Goal: Information Seeking & Learning: Check status

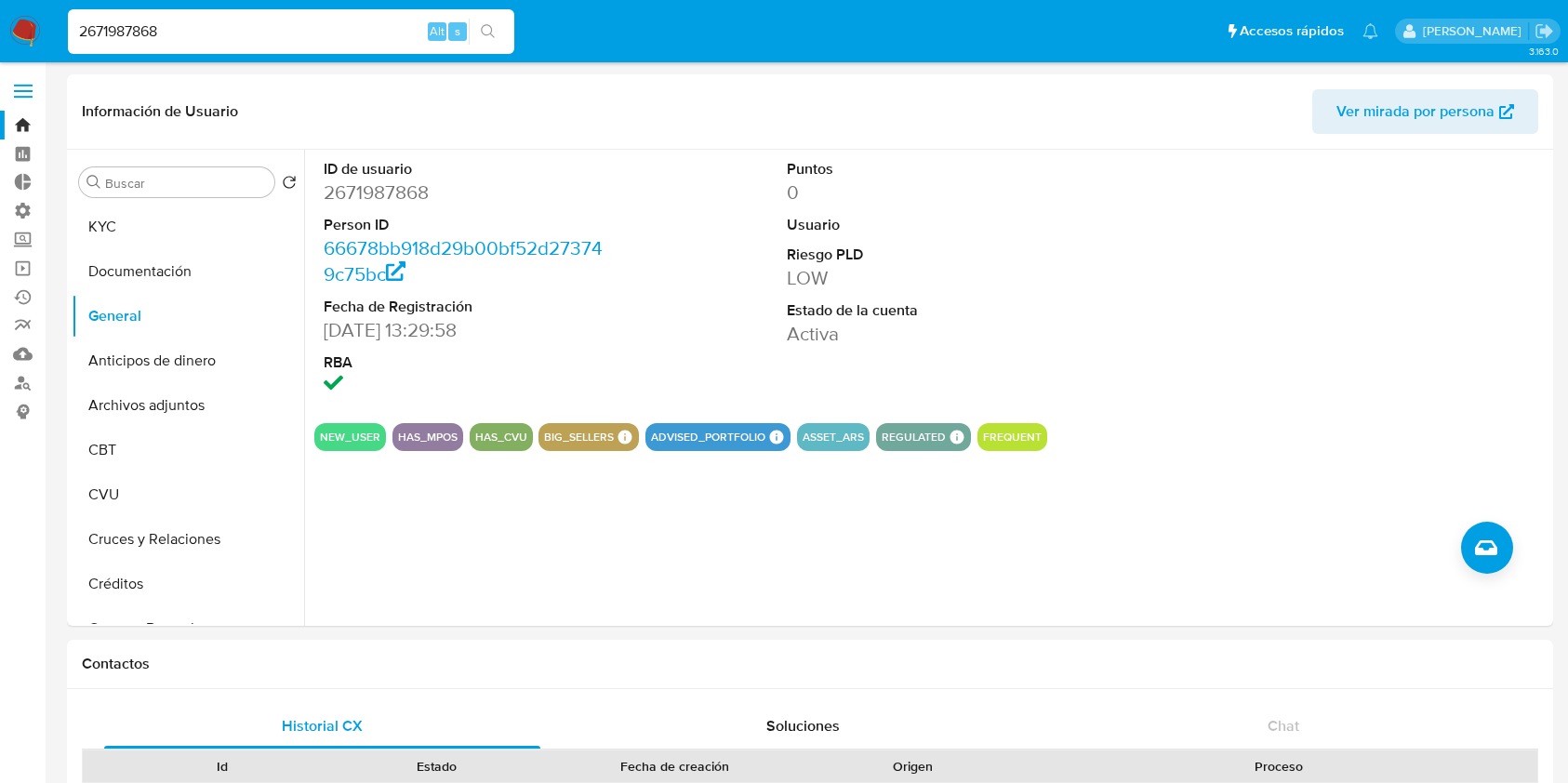
select select "10"
drag, startPoint x: 120, startPoint y: 34, endPoint x: 0, endPoint y: -2, distance: 125.3
paste input "805985185"
type input "805985185"
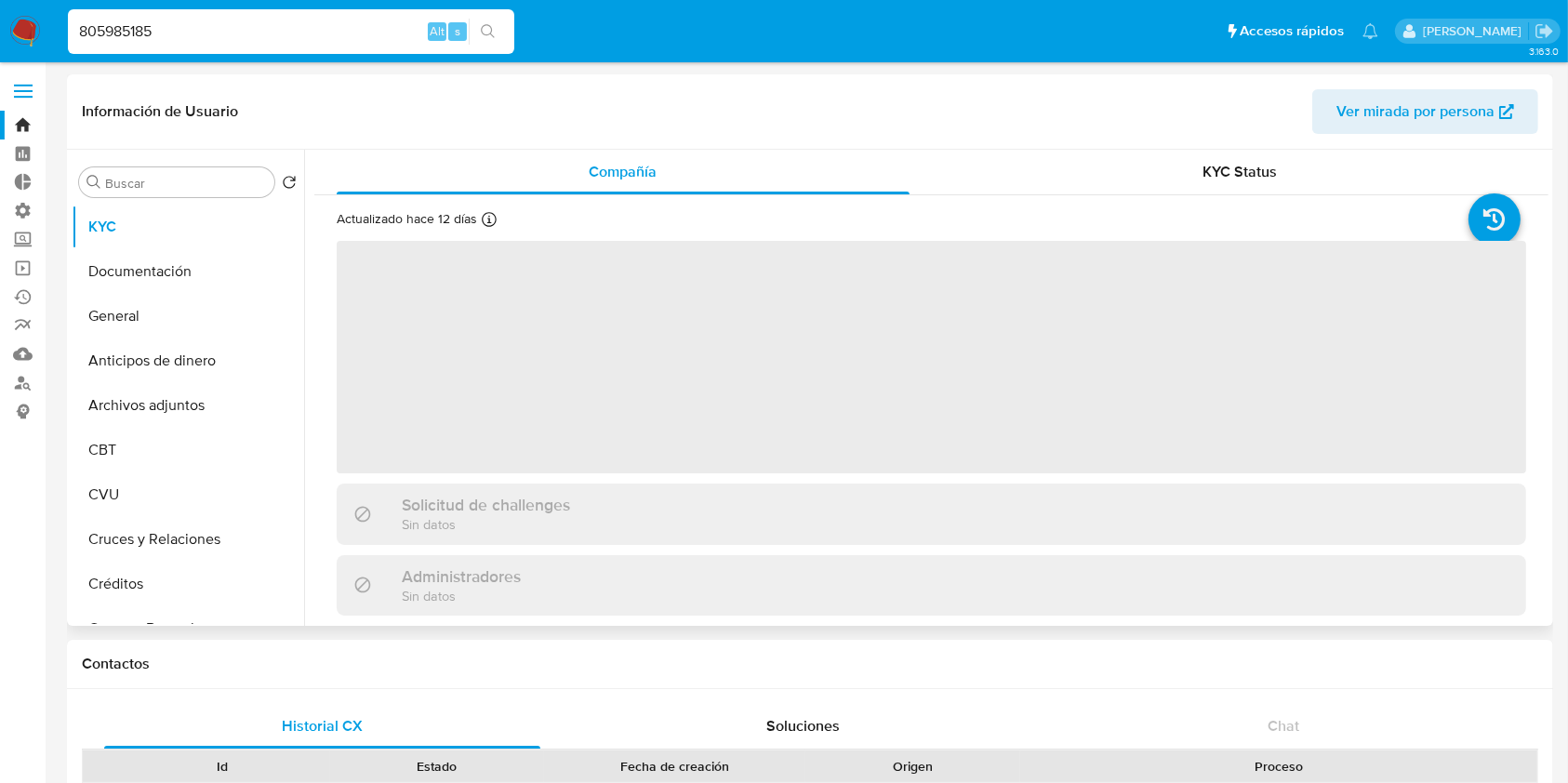
select select "10"
click at [155, 177] on input "Buscar" at bounding box center [186, 183] width 161 height 16
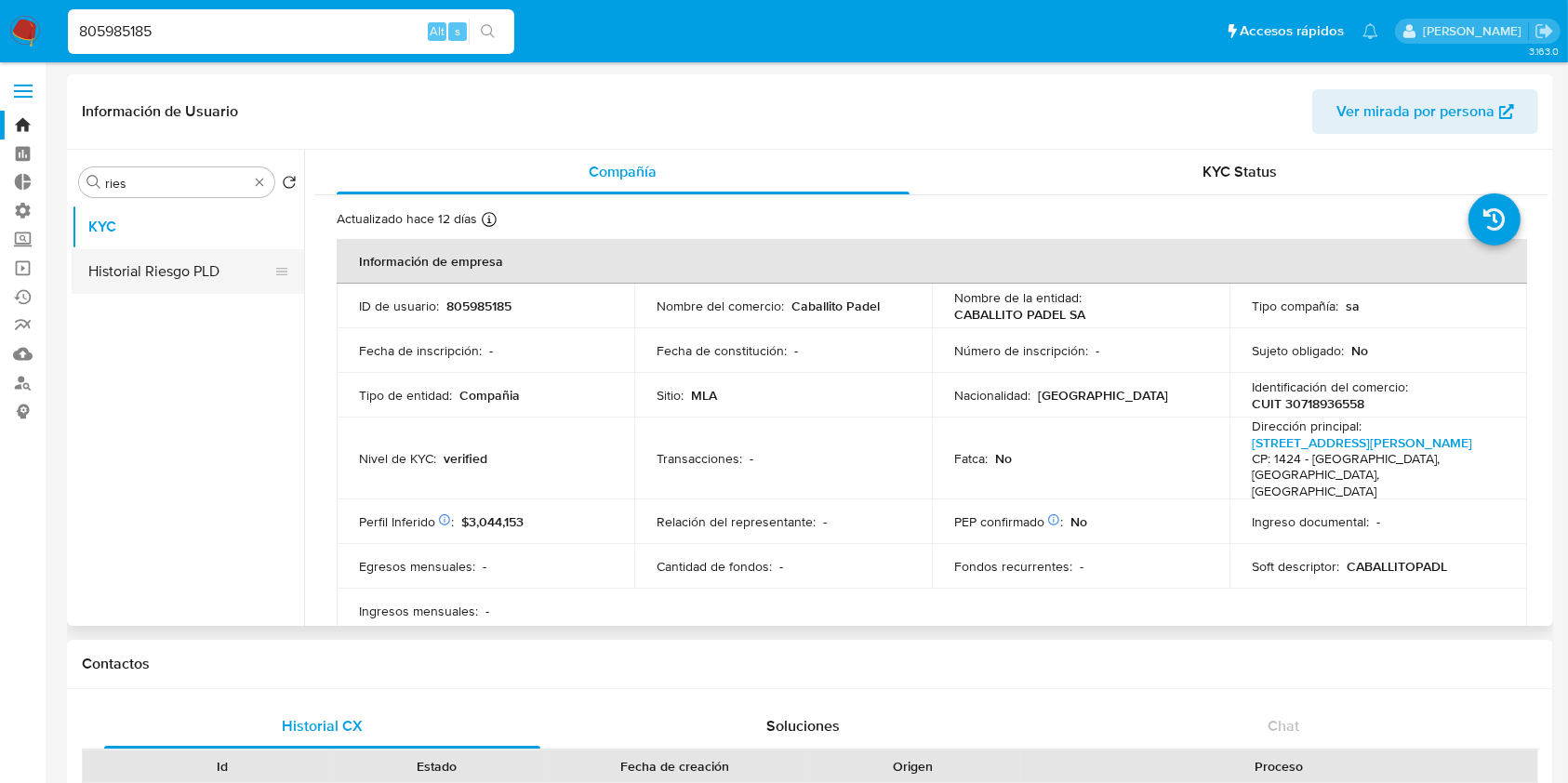
click at [169, 284] on button "Historial Riesgo PLD" at bounding box center [180, 272] width 218 height 44
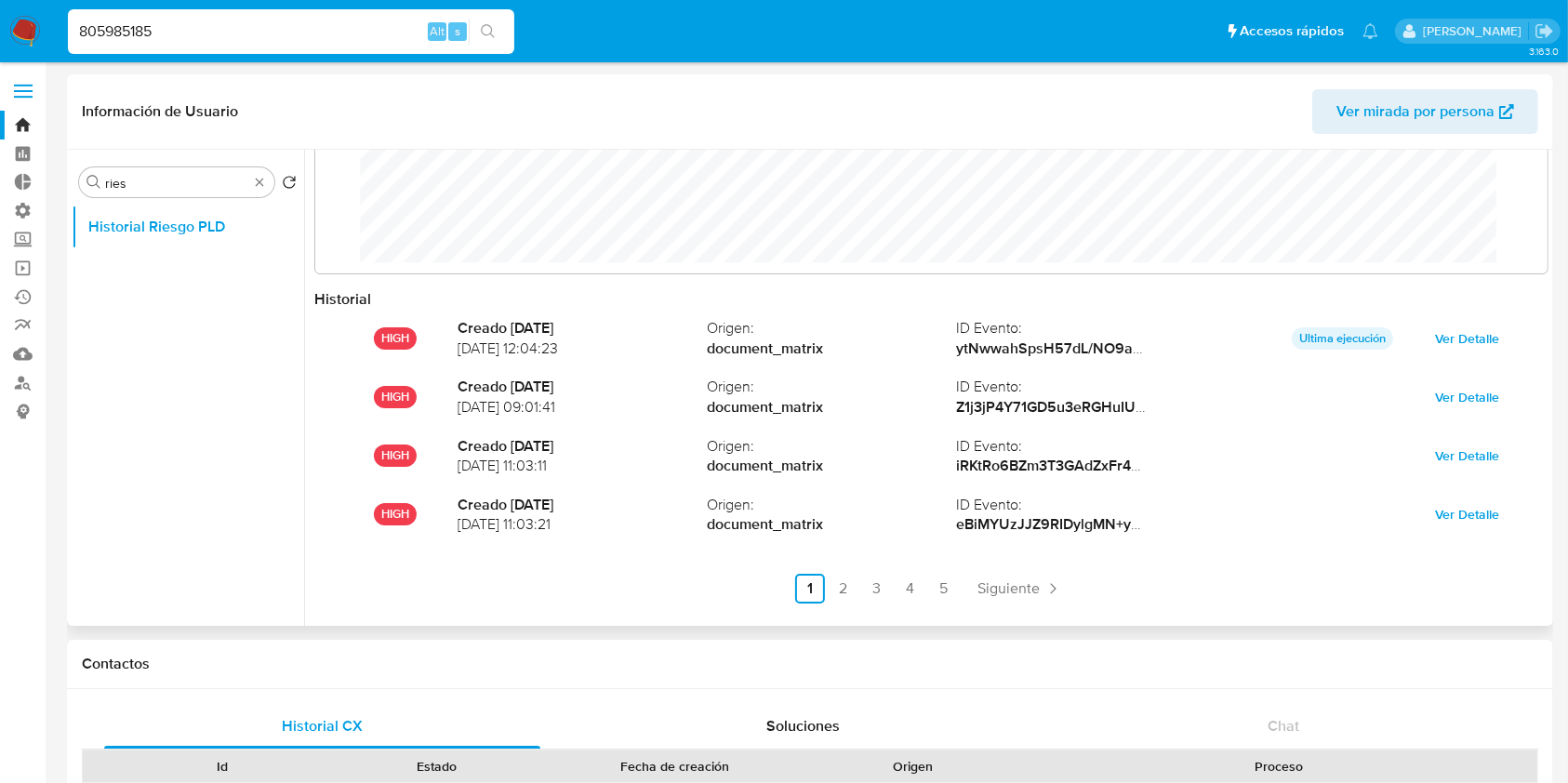
scroll to position [98, 0]
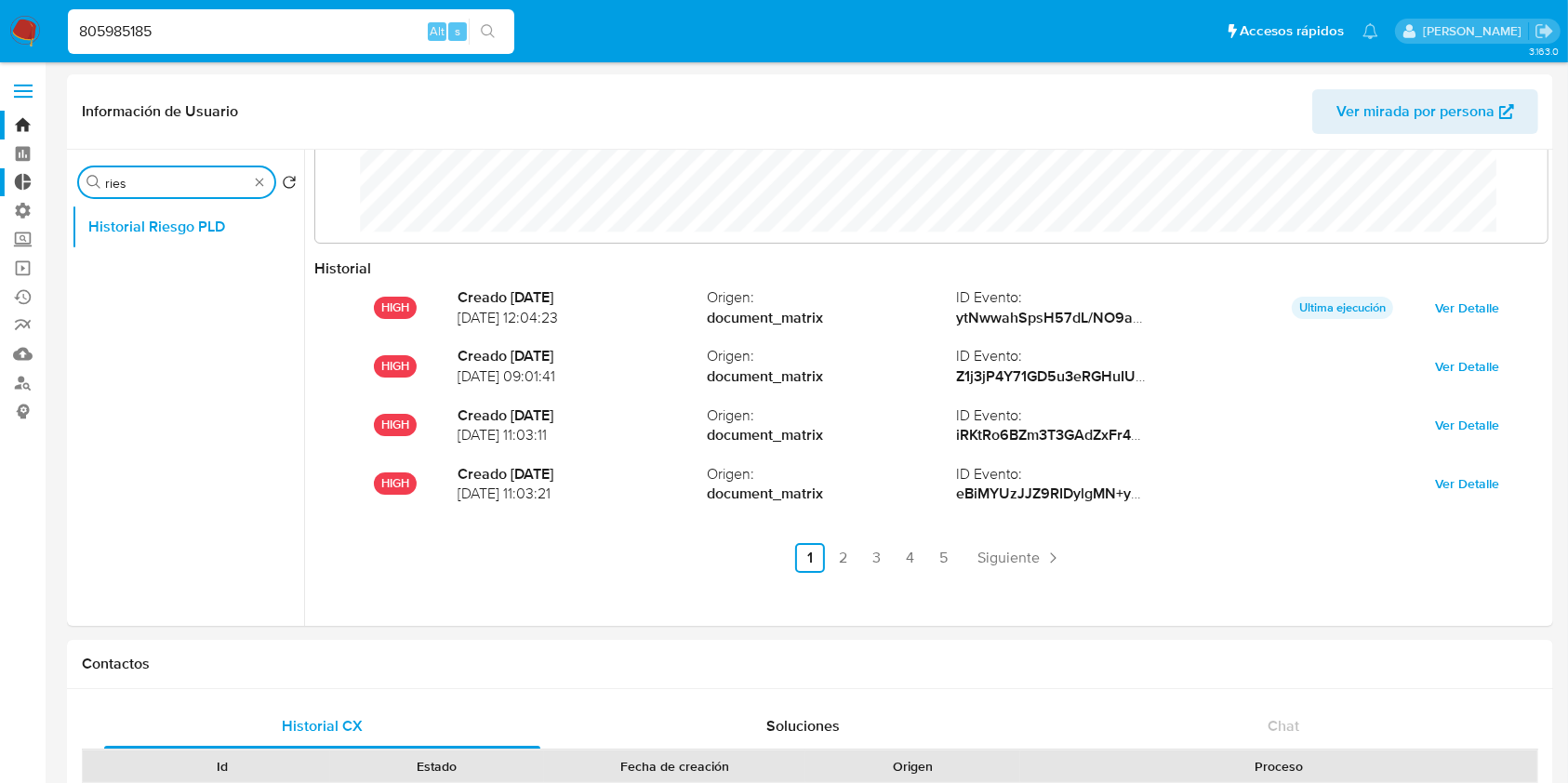
drag, startPoint x: 109, startPoint y: 180, endPoint x: 0, endPoint y: 172, distance: 109.3
click at [186, 210] on button "Datos Modificados" at bounding box center [180, 227] width 218 height 44
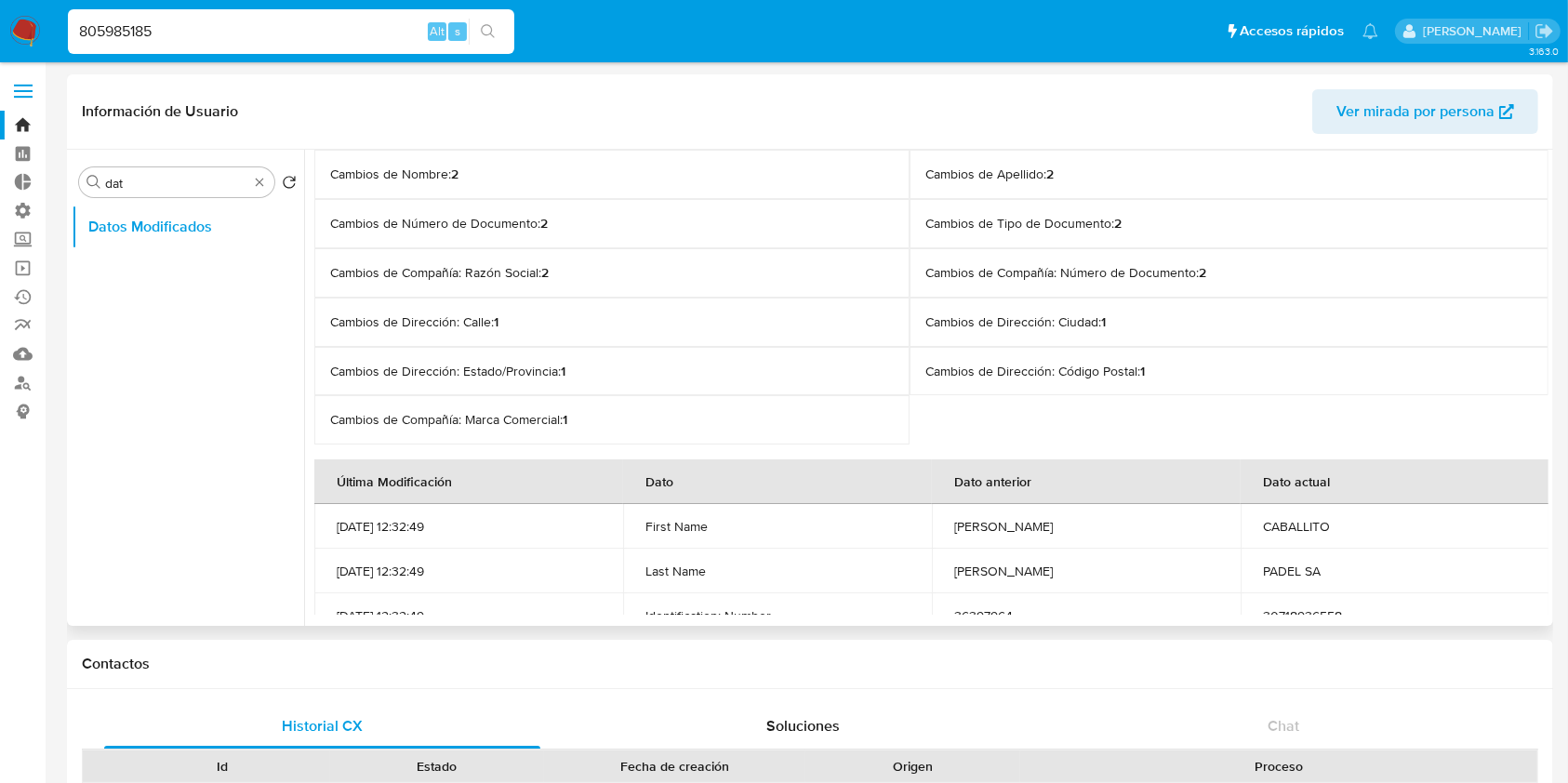
scroll to position [247, 0]
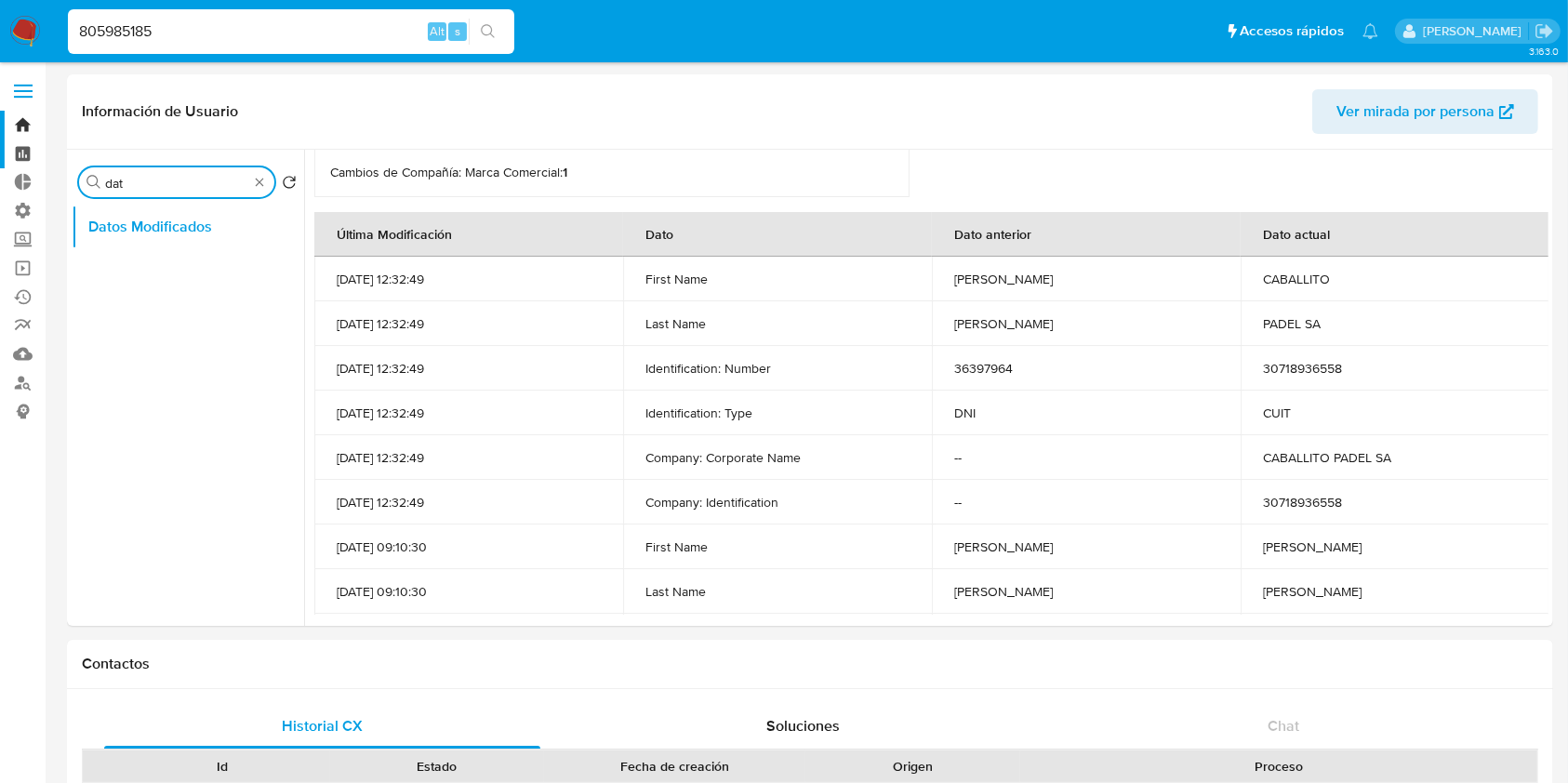
drag, startPoint x: 122, startPoint y: 182, endPoint x: 0, endPoint y: 159, distance: 124.1
type input "rie"
click at [139, 280] on button "Historial Riesgo PLD" at bounding box center [180, 272] width 218 height 44
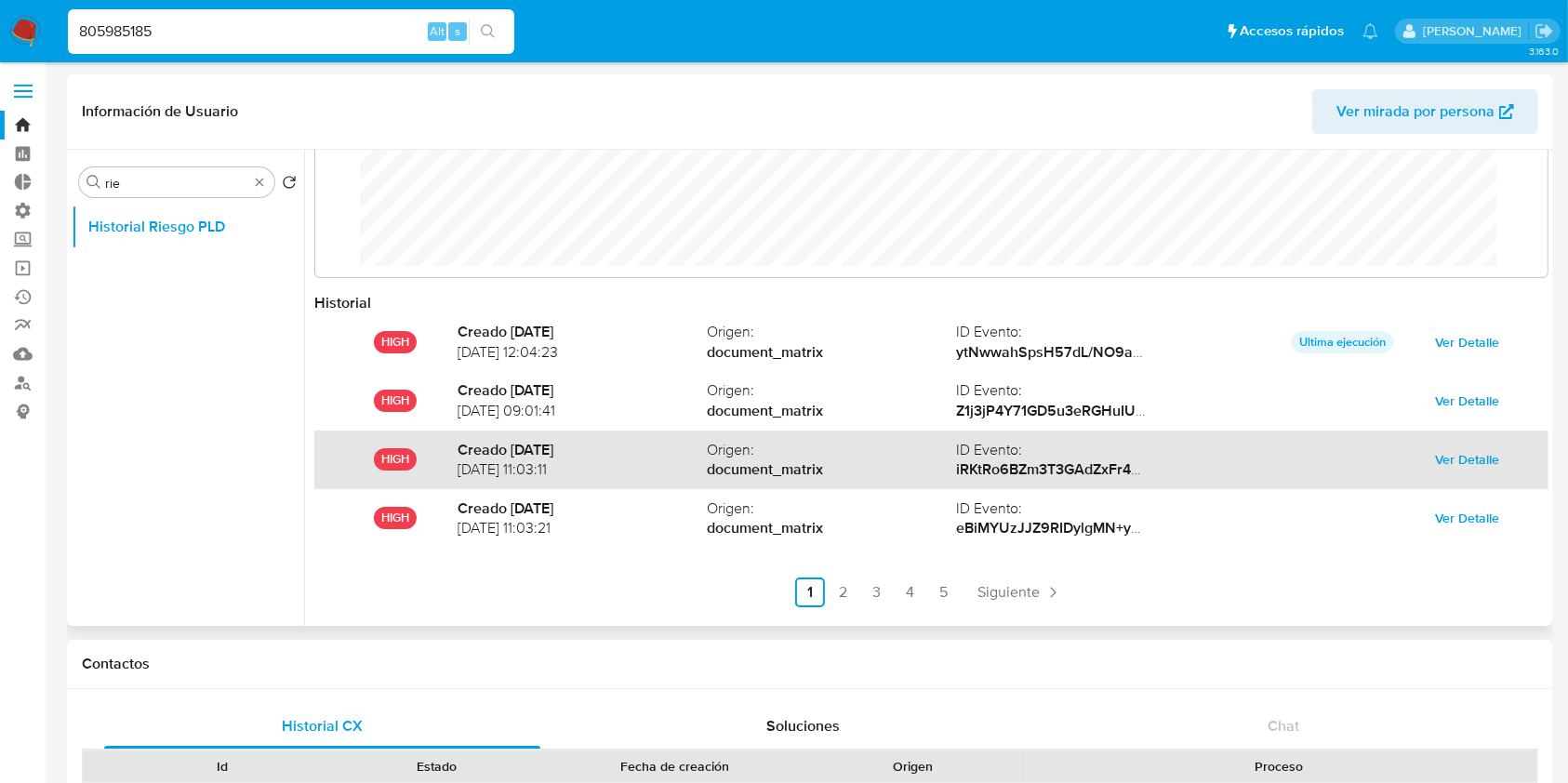
scroll to position [98, 0]
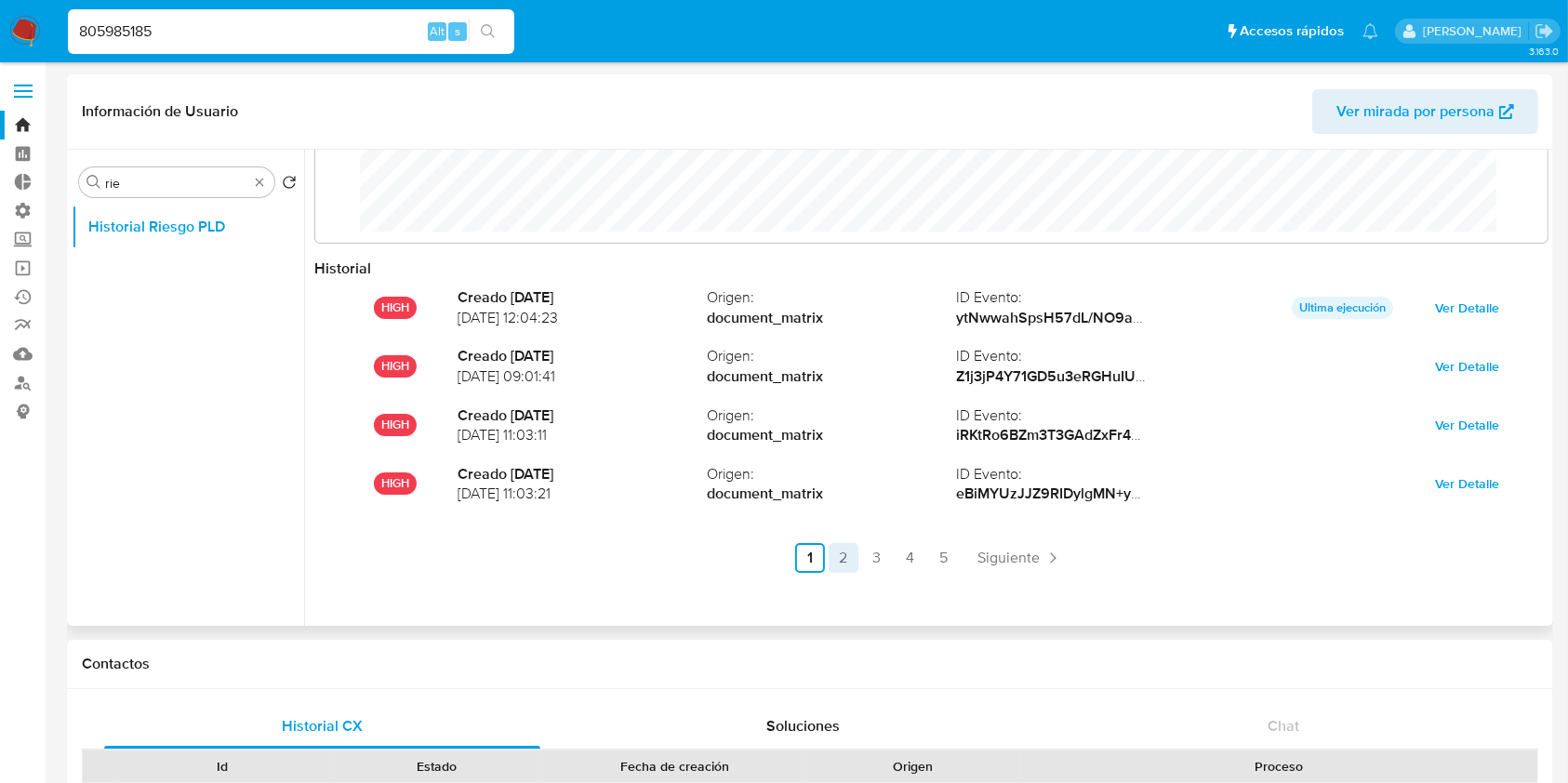
click at [848, 559] on link "2" at bounding box center [843, 558] width 30 height 30
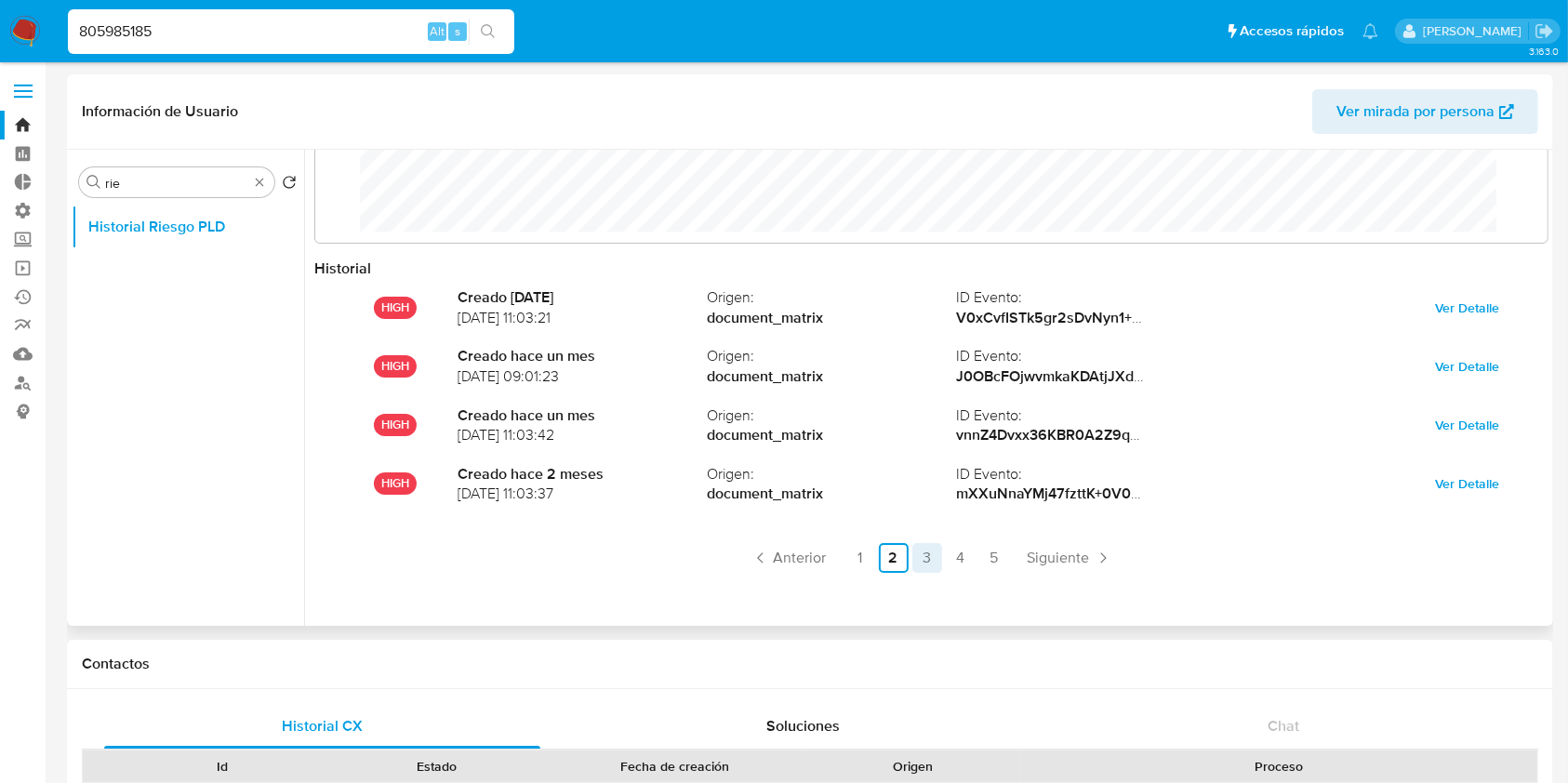
drag, startPoint x: 900, startPoint y: 560, endPoint x: 919, endPoint y: 561, distance: 19.0
click at [901, 560] on link "2" at bounding box center [893, 558] width 30 height 30
click at [921, 560] on link "3" at bounding box center [927, 558] width 30 height 30
click at [965, 556] on link "4" at bounding box center [960, 558] width 30 height 30
click at [1002, 563] on link "5" at bounding box center [994, 558] width 30 height 30
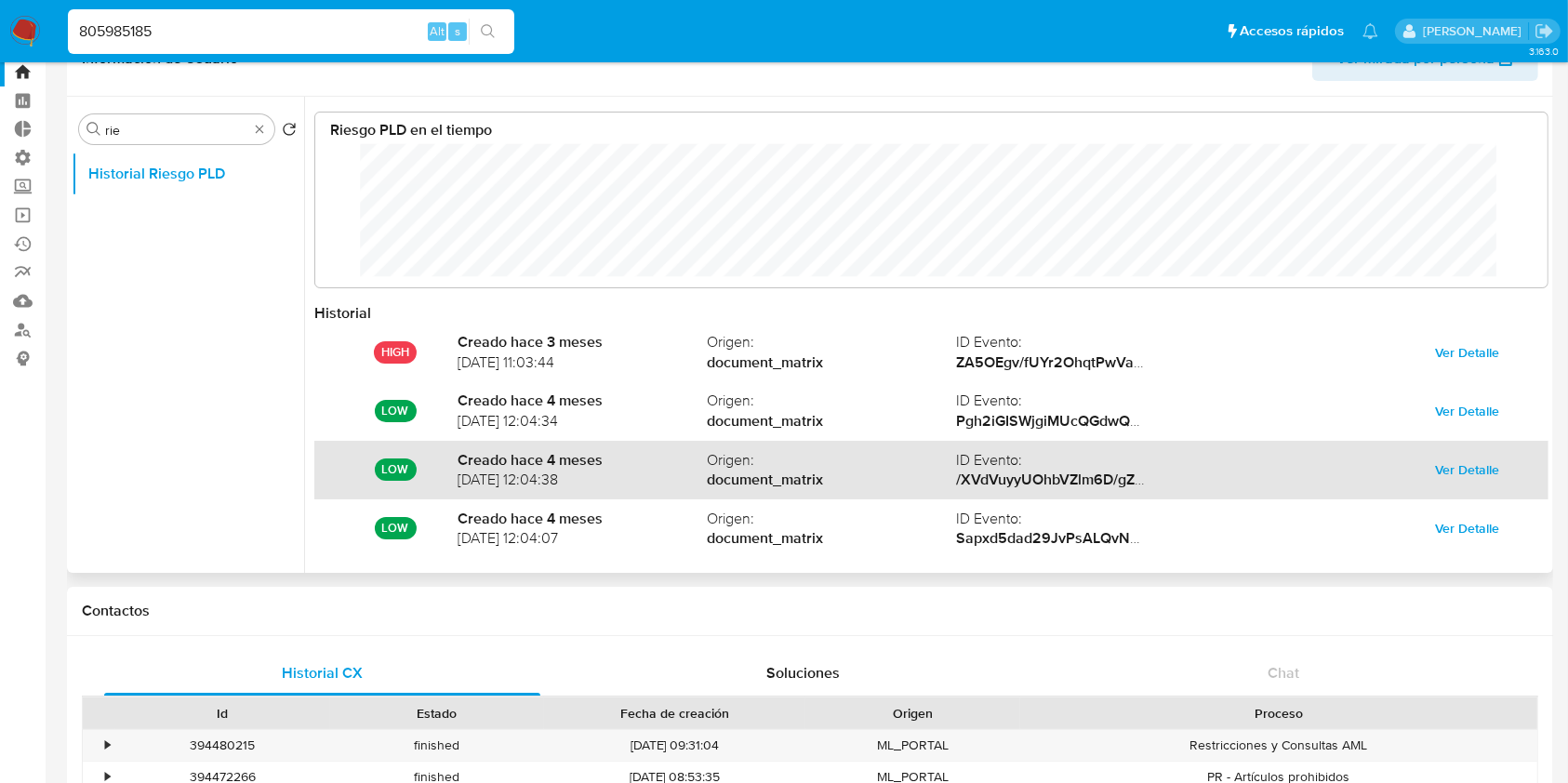
scroll to position [0, 0]
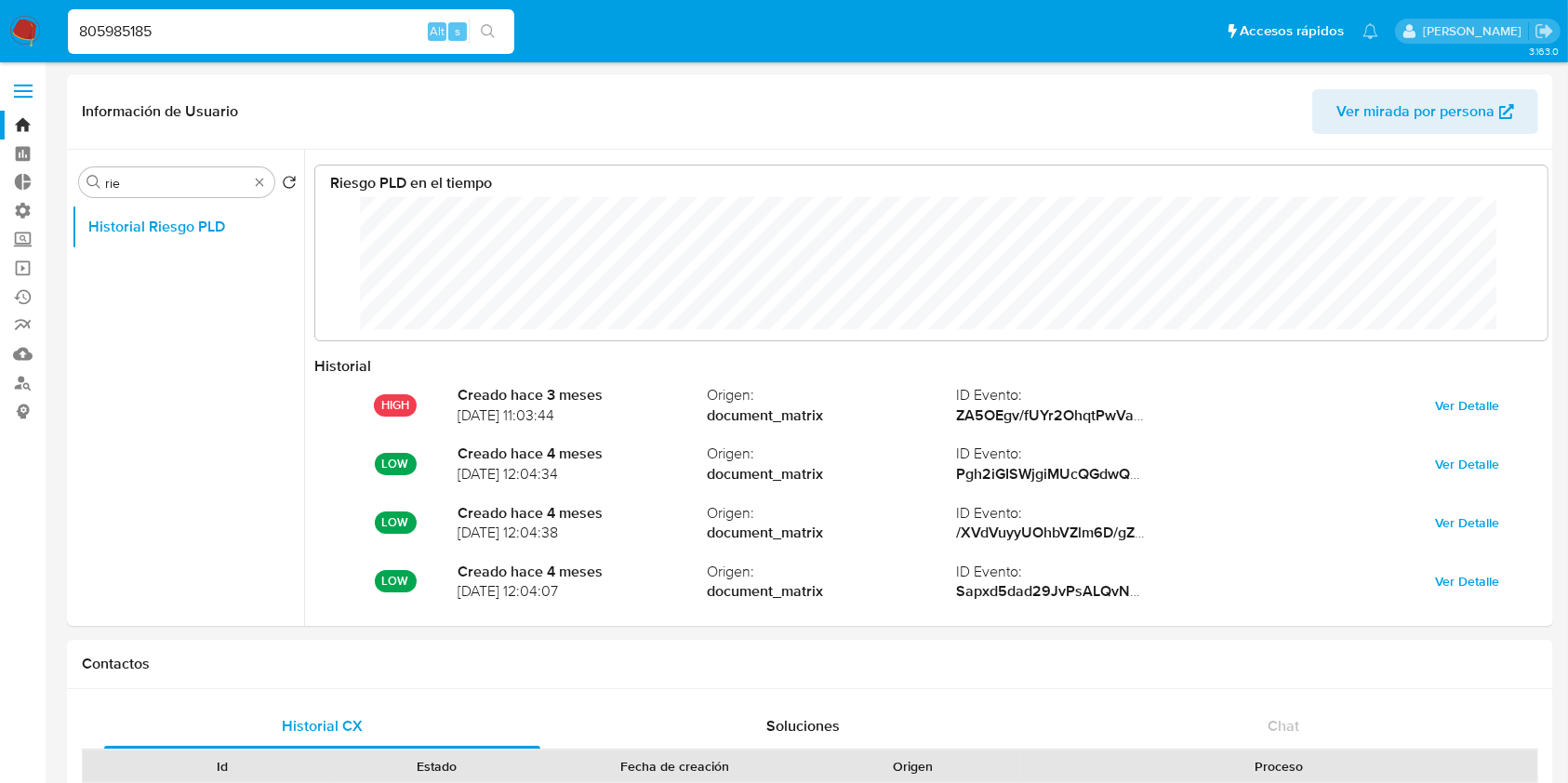
click at [10, 34] on img at bounding box center [25, 31] width 32 height 32
click at [34, 29] on img at bounding box center [25, 31] width 32 height 32
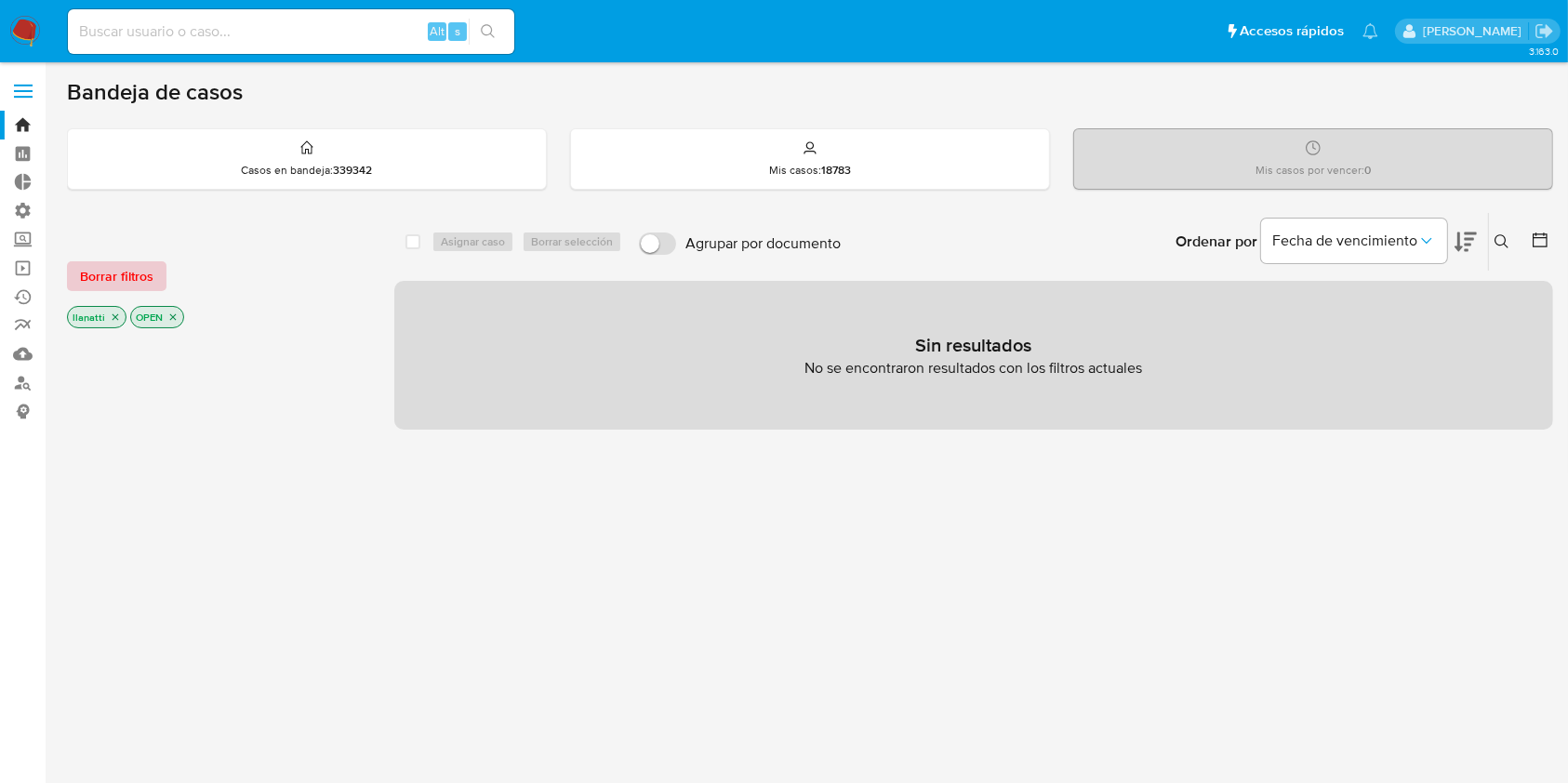
click at [128, 269] on span "Borrar filtros" at bounding box center [117, 276] width 73 height 26
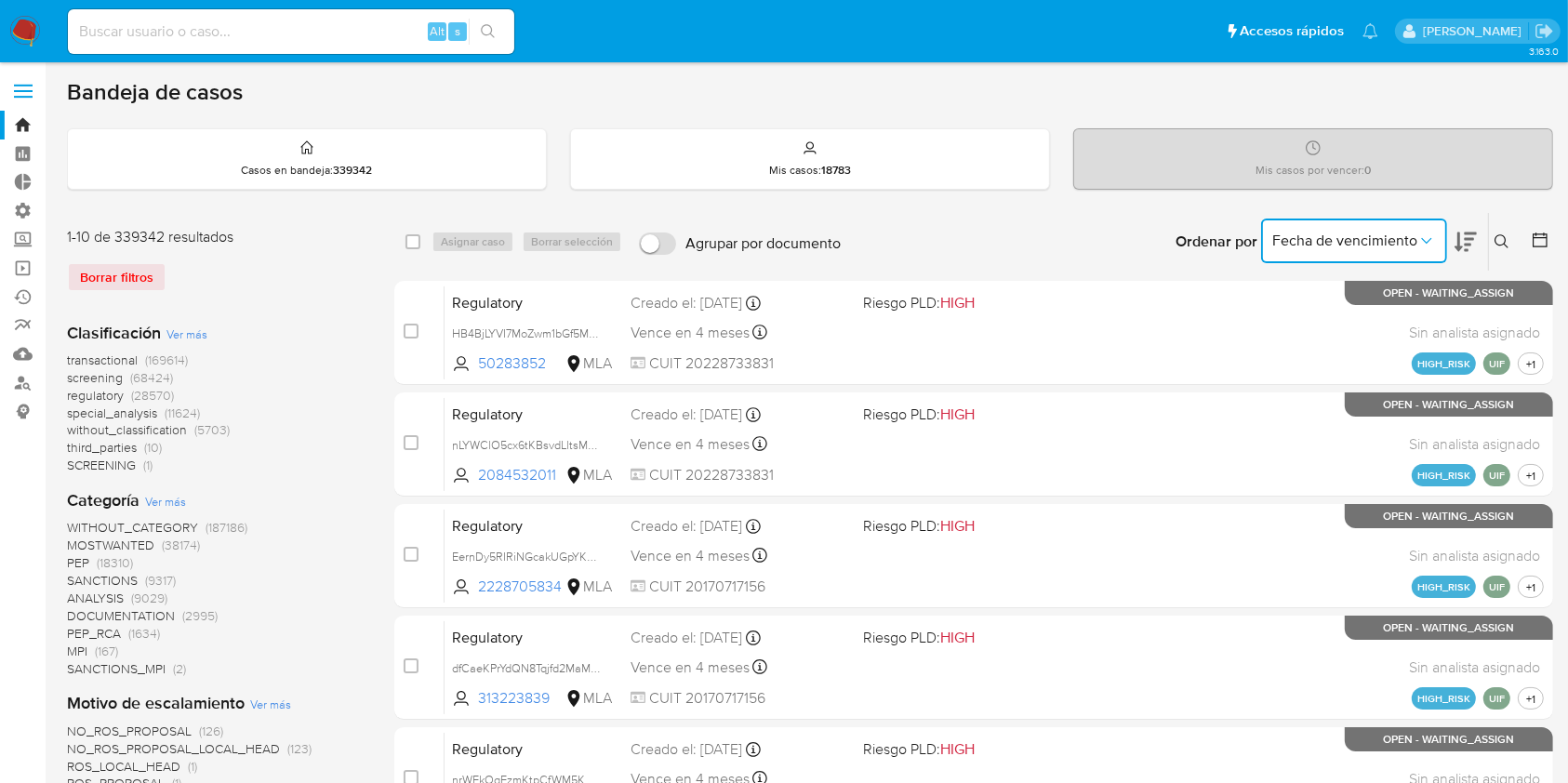
click at [1338, 231] on span "Fecha de vencimiento" at bounding box center [1345, 240] width 145 height 18
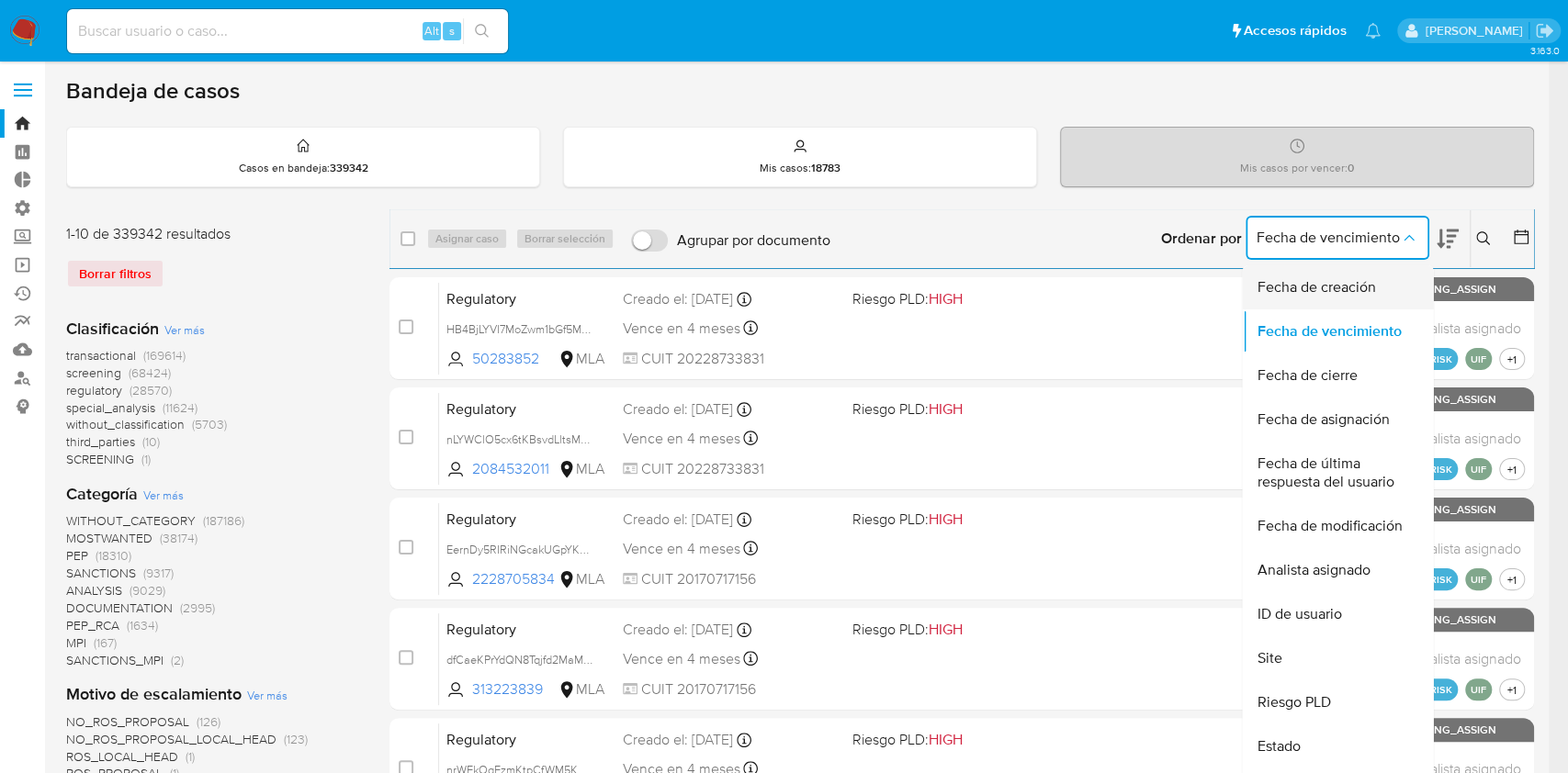
click at [1311, 287] on span "Fecha de creación" at bounding box center [1316, 286] width 118 height 18
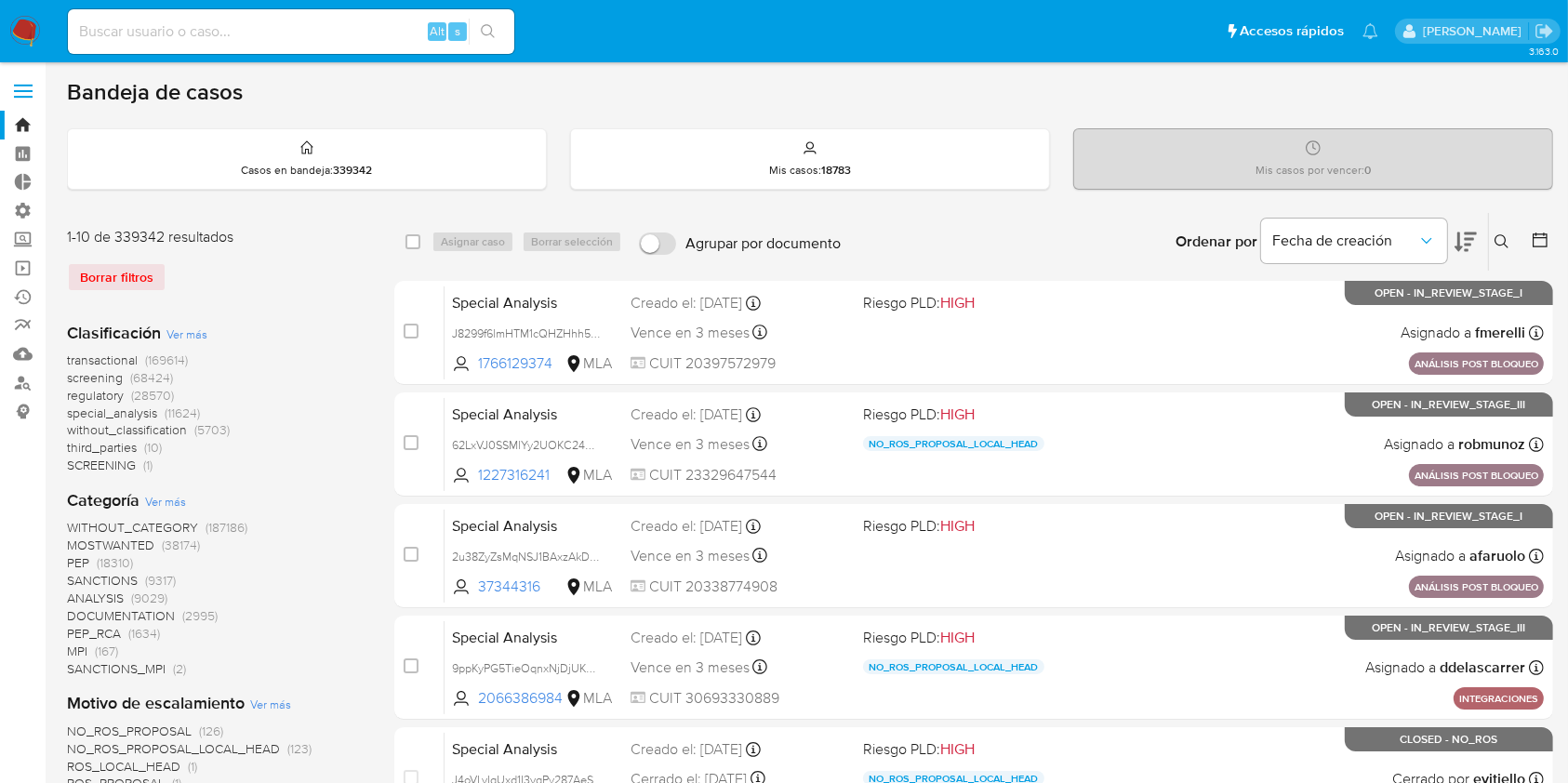
click at [1466, 234] on icon at bounding box center [1465, 242] width 22 height 22
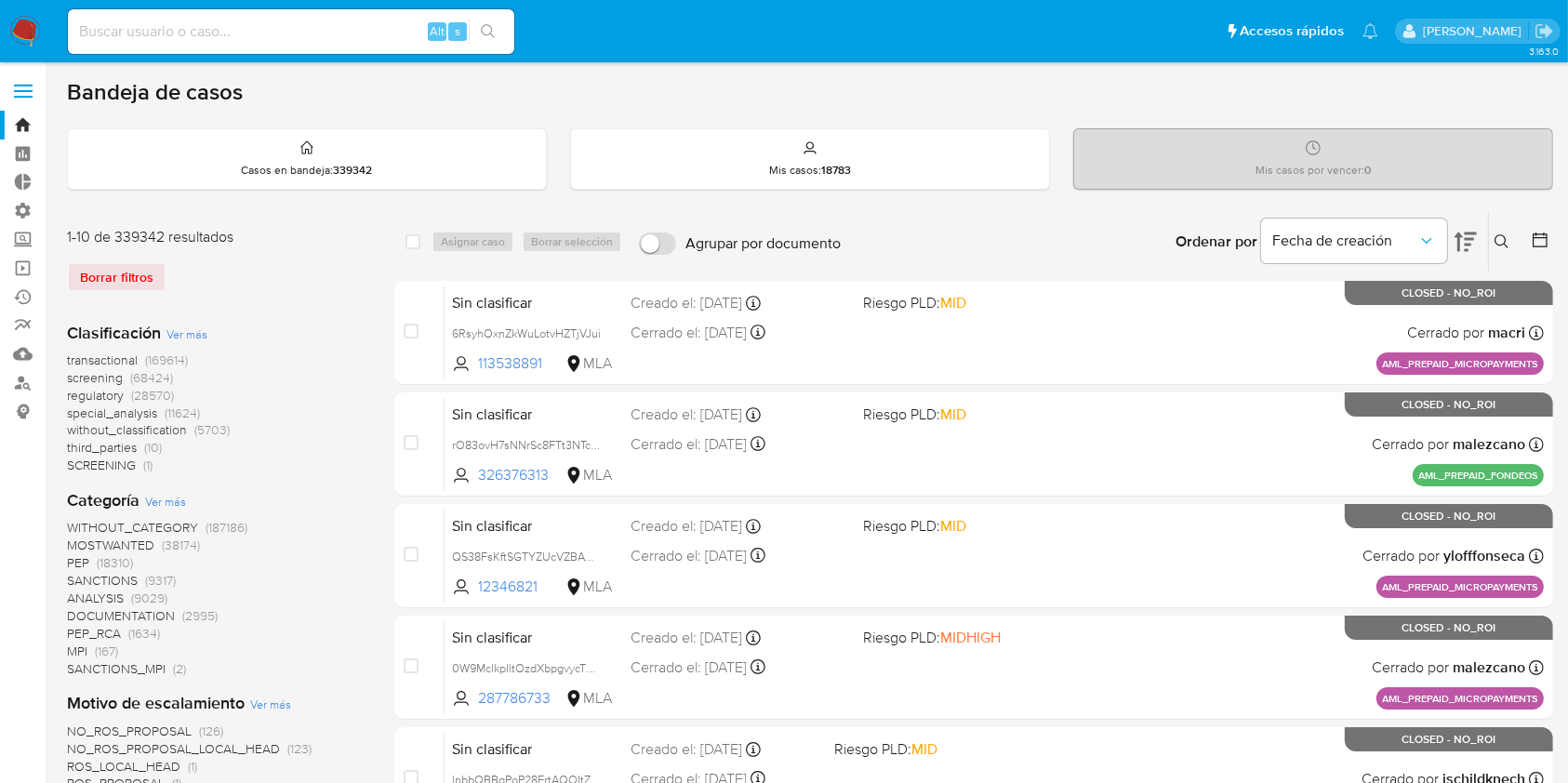
click at [1459, 231] on icon at bounding box center [1465, 242] width 22 height 22
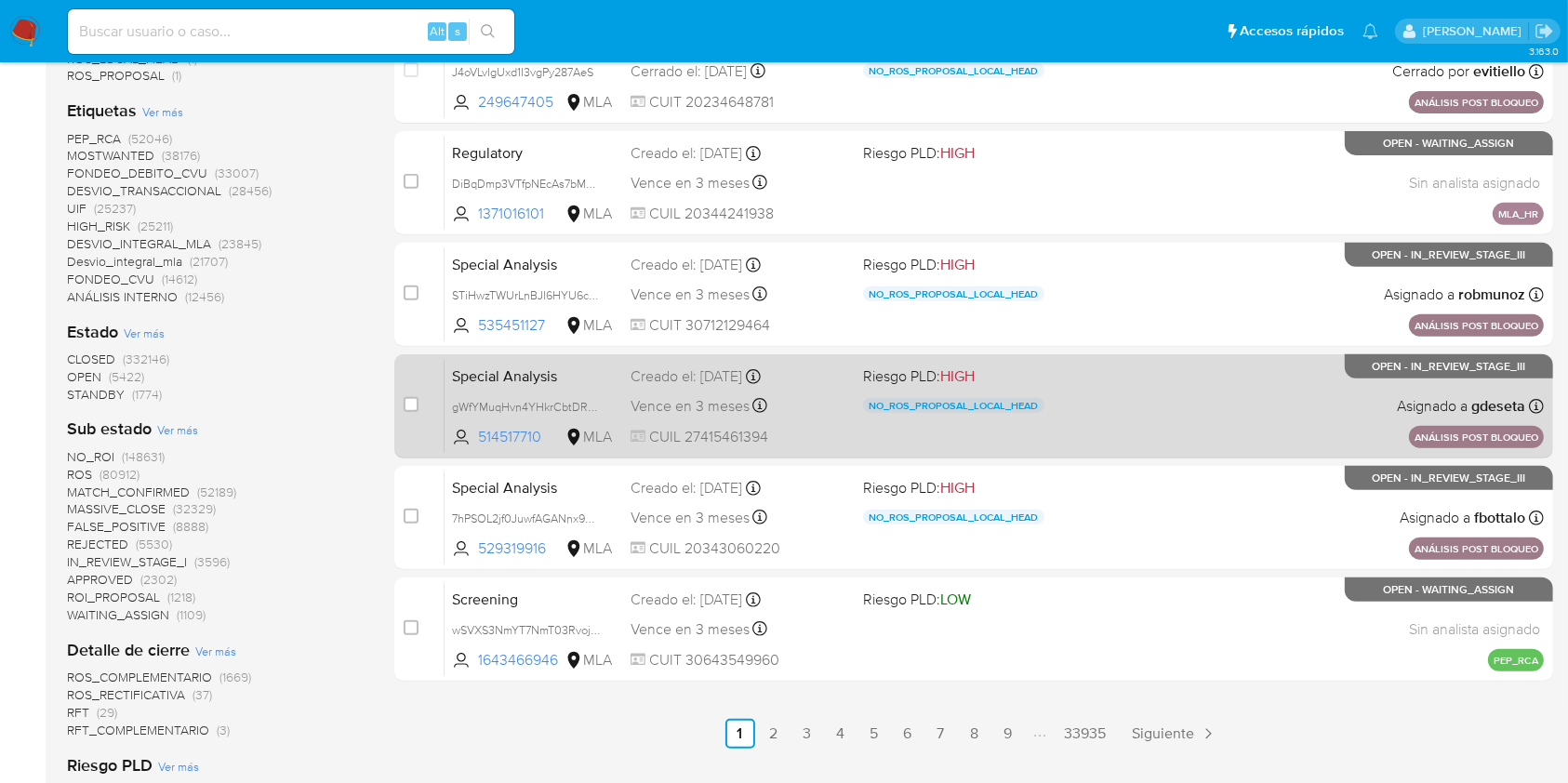
scroll to position [743, 0]
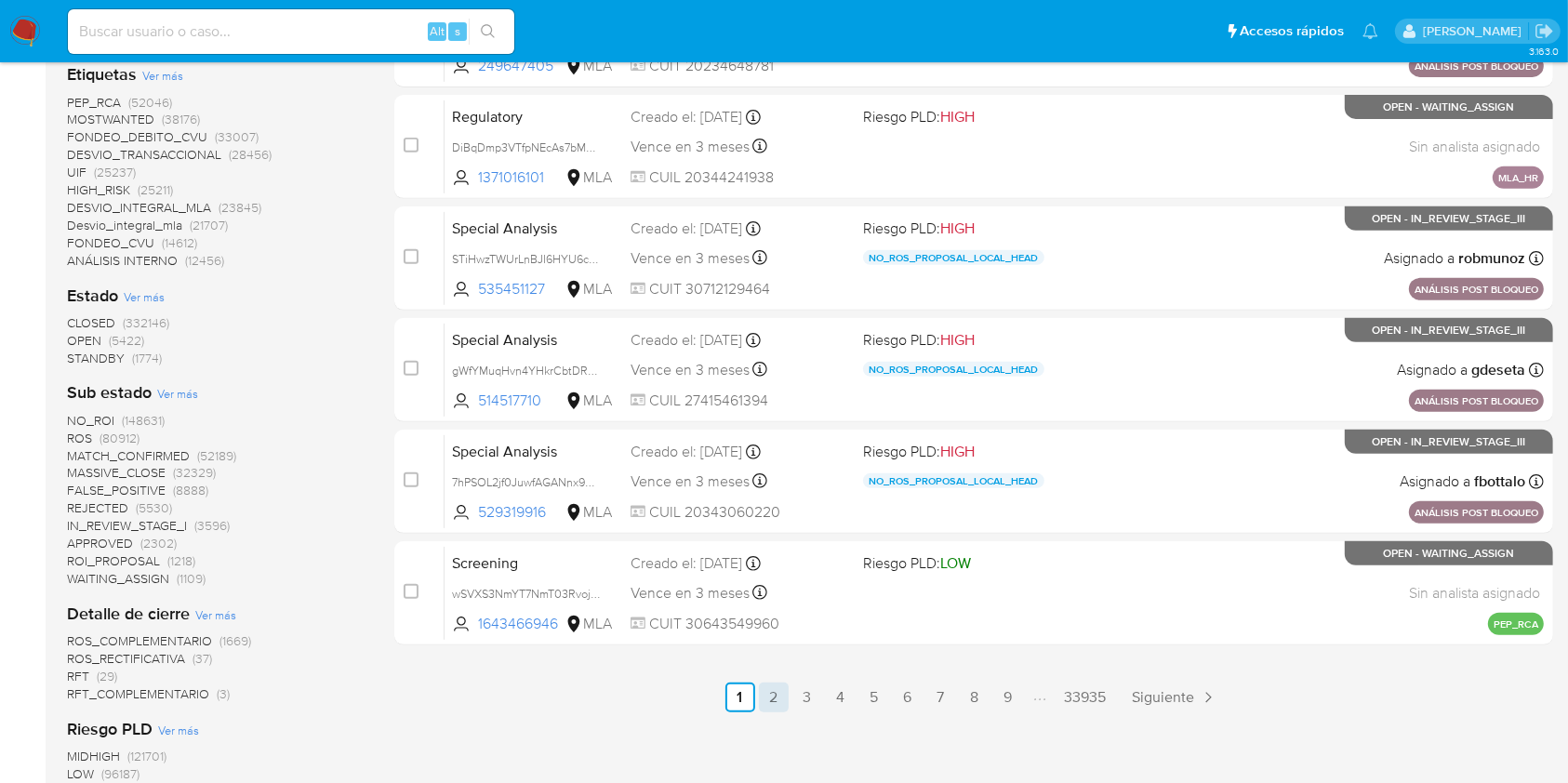
click at [771, 695] on link "2" at bounding box center [773, 697] width 30 height 30
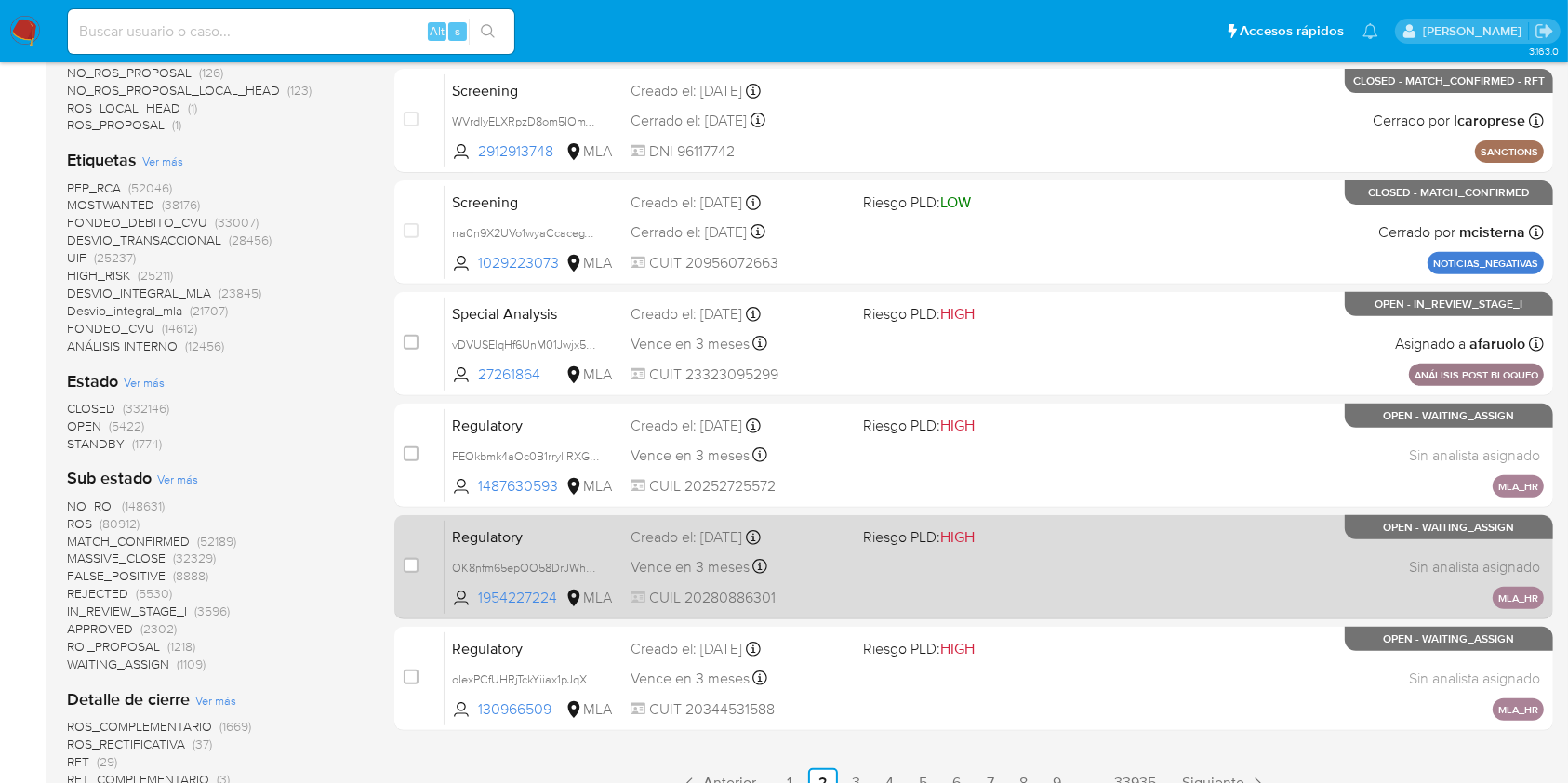
scroll to position [620, 0]
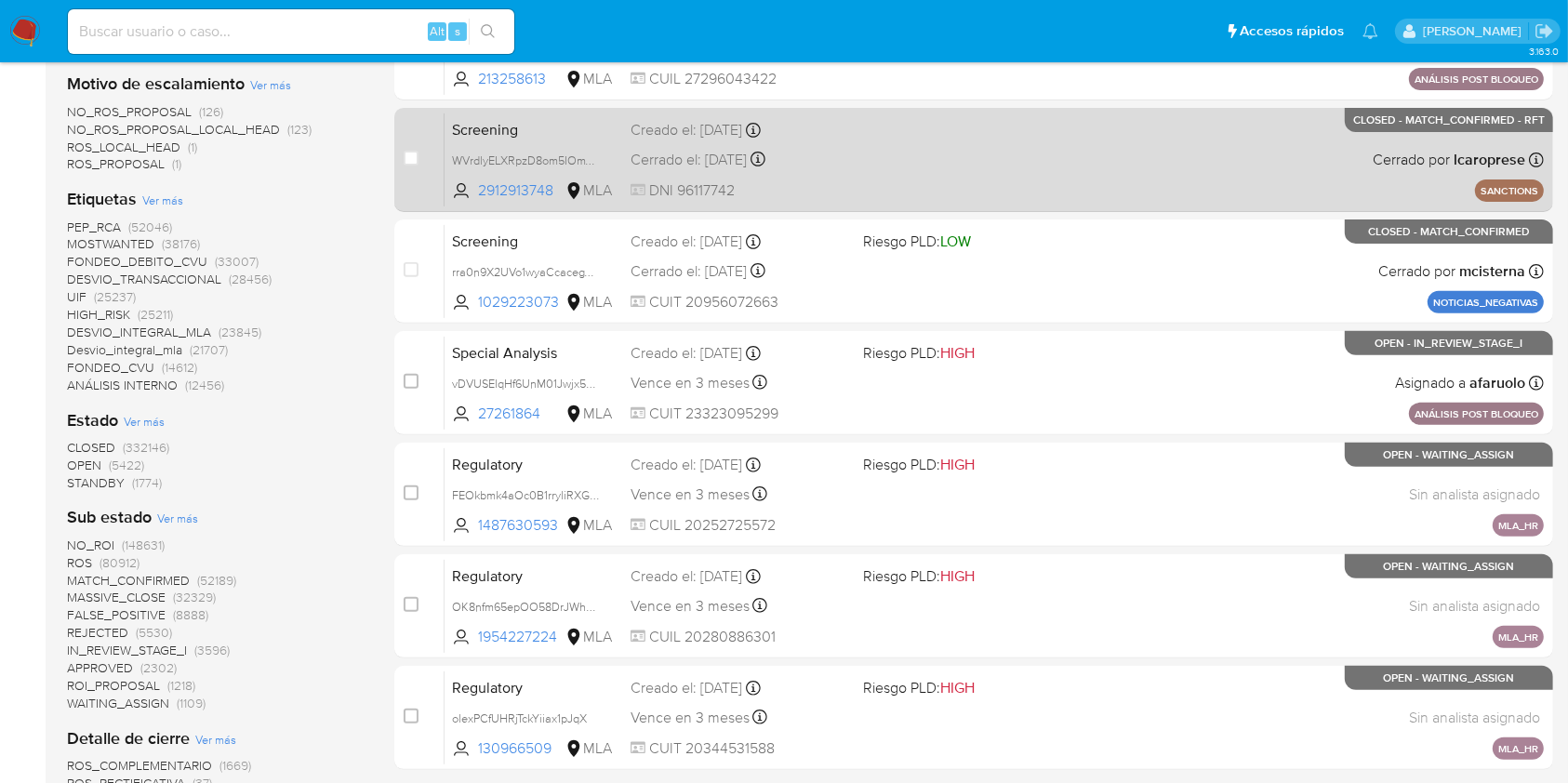
click at [870, 168] on div "Screening WVrdlyELXRpzD8om5IOmVKKp 2912913748 MLA Creado el: [DATE] Creado el: …" at bounding box center [994, 159] width 1099 height 94
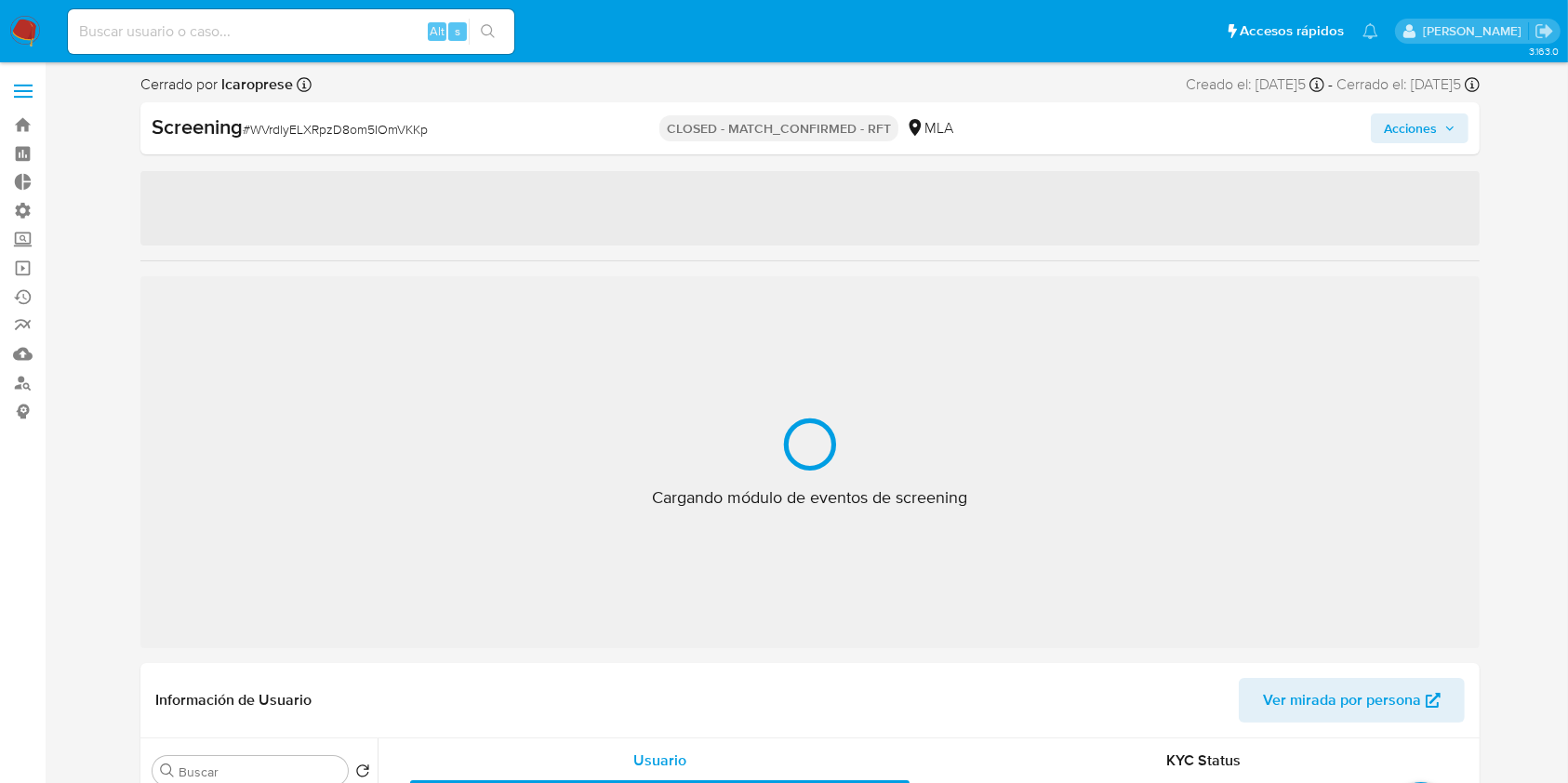
select select "10"
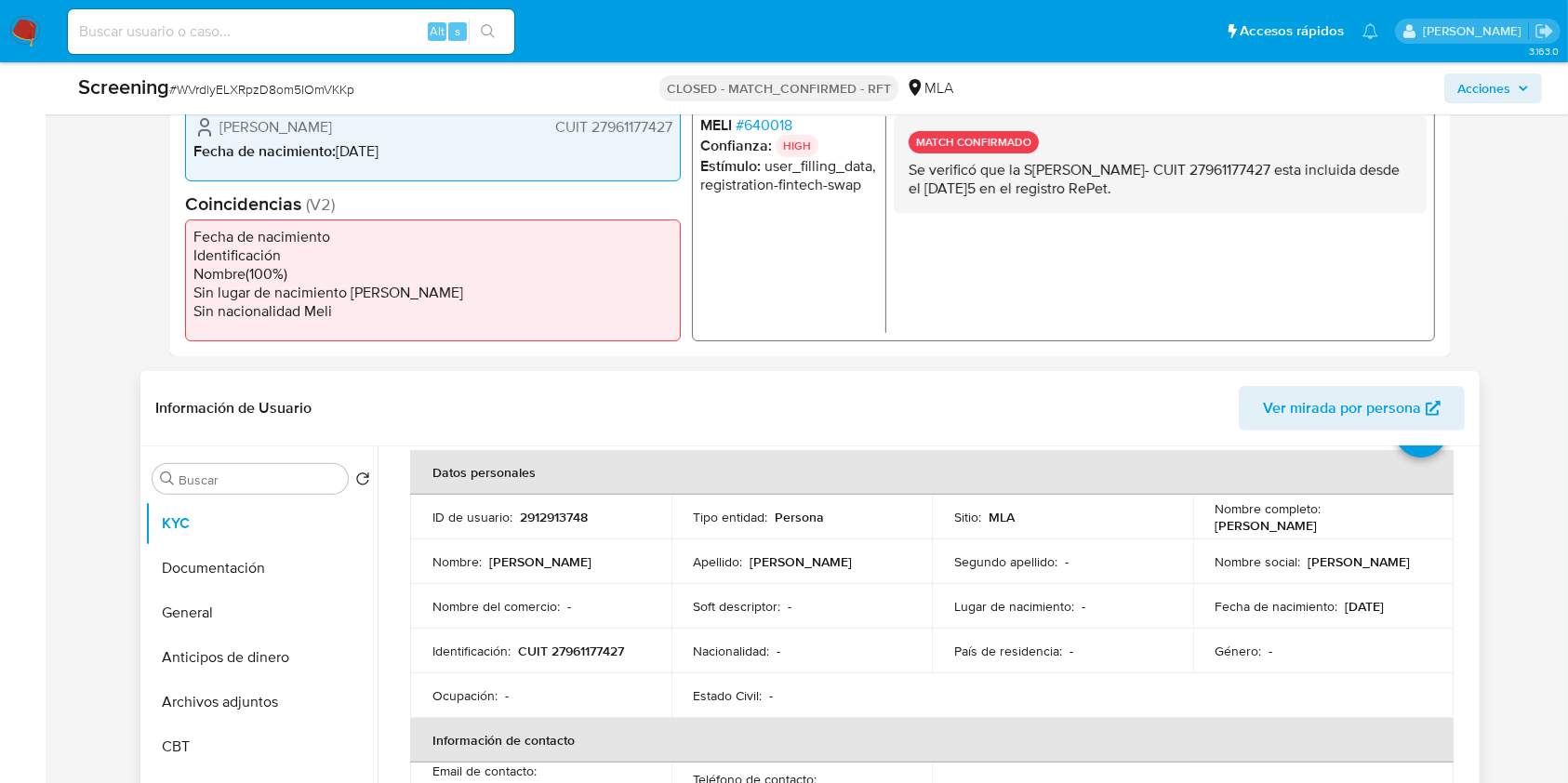
scroll to position [124, 0]
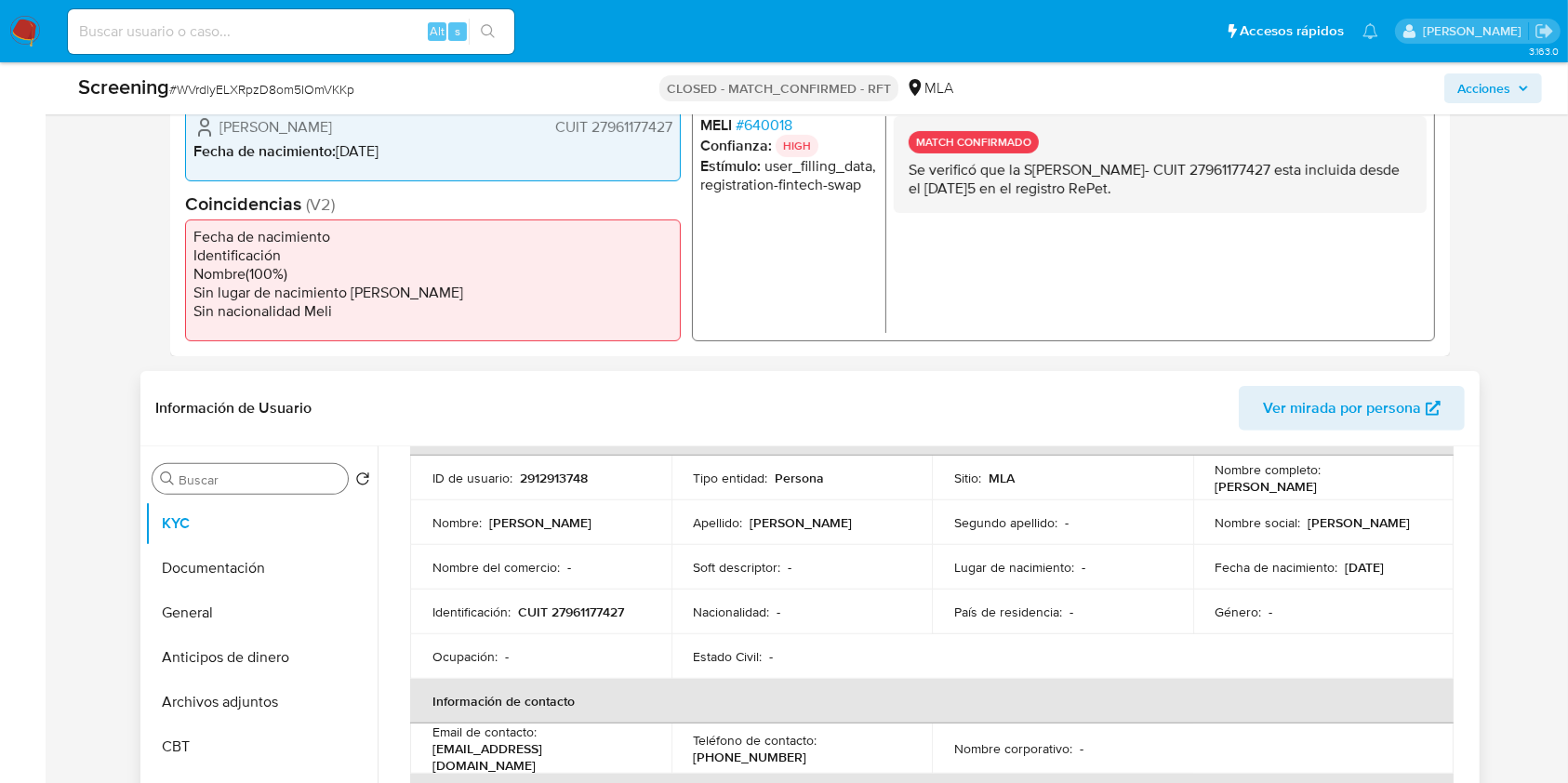
click at [232, 476] on input "Buscar" at bounding box center [259, 479] width 161 height 16
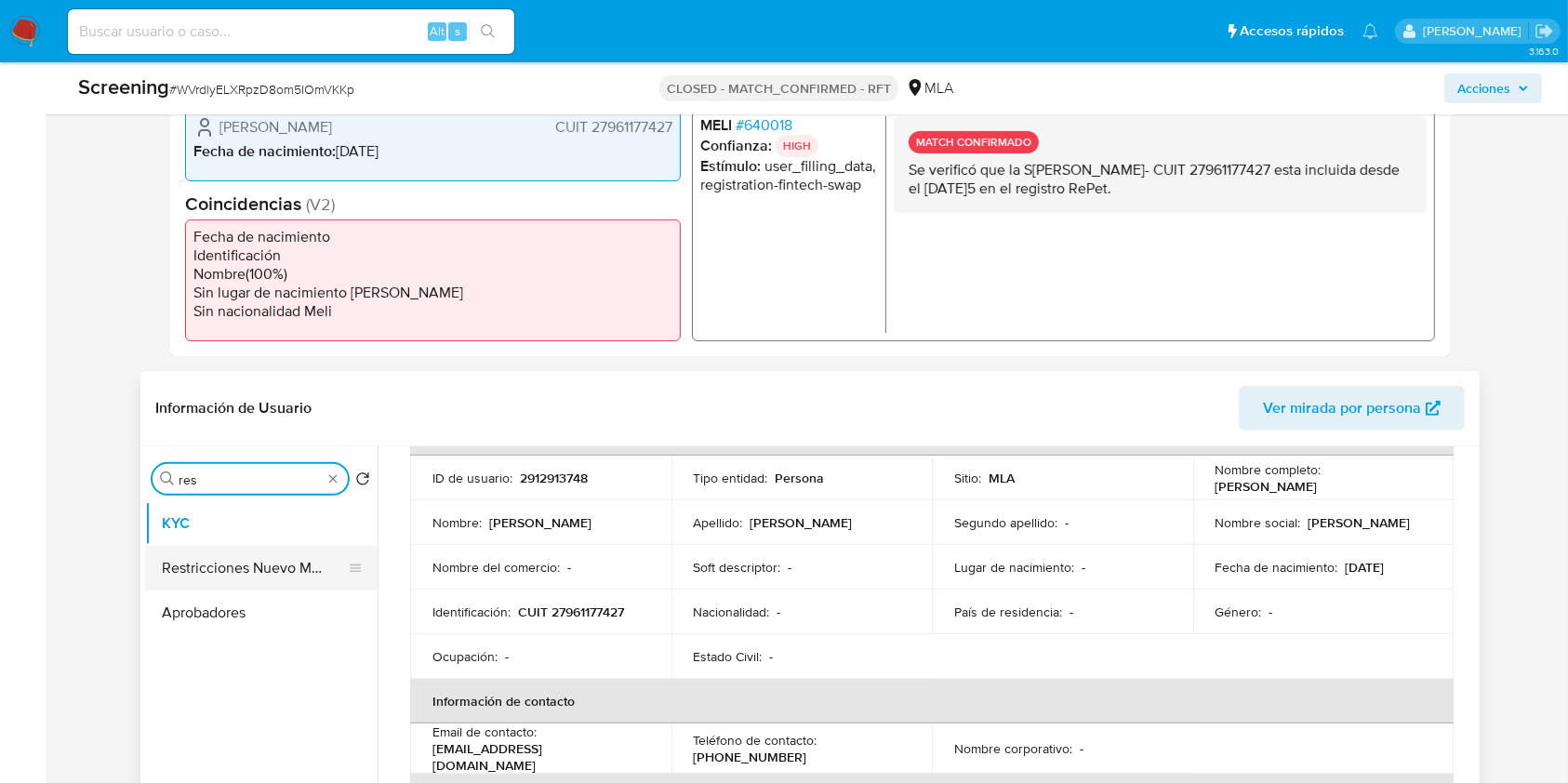
type input "res"
click at [255, 572] on button "Restricciones Nuevo Mundo" at bounding box center [253, 568] width 218 height 44
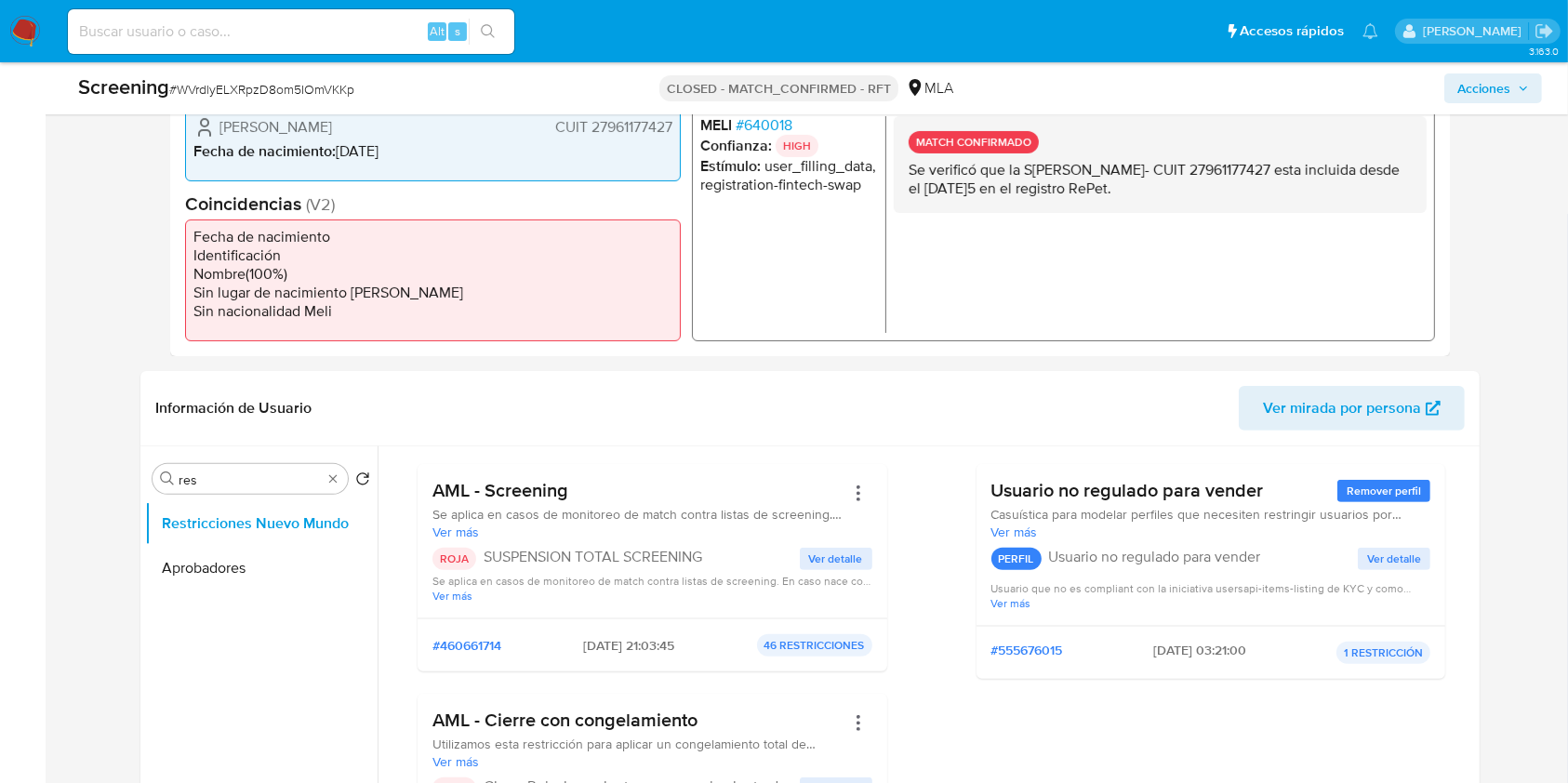
scroll to position [0, 0]
